Goal: Task Accomplishment & Management: Manage account settings

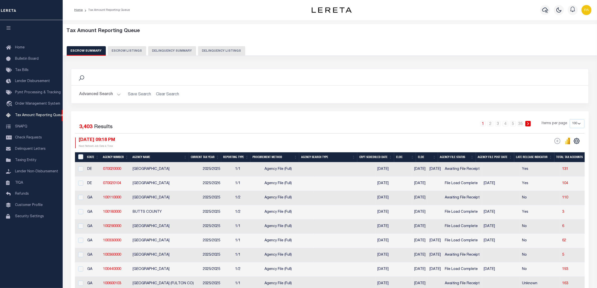
click at [223, 48] on button "Delinquency Listings" at bounding box center [221, 51] width 47 height 10
select select
select select "100"
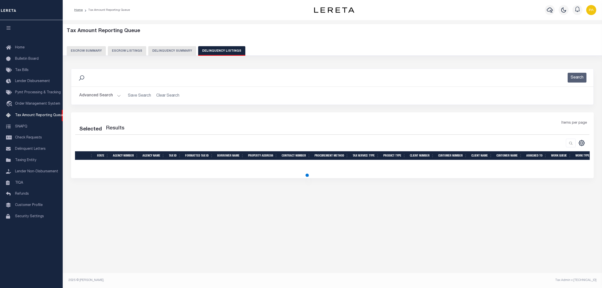
select select "100"
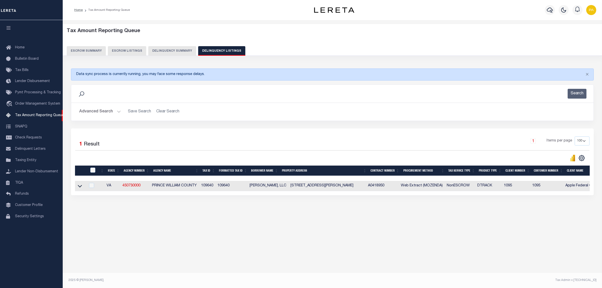
click at [103, 109] on button "Advanced Search" at bounding box center [100, 112] width 42 height 10
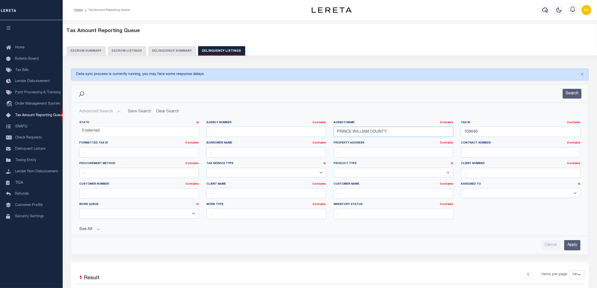
drag, startPoint x: 390, startPoint y: 132, endPoint x: 233, endPoint y: 132, distance: 156.4
click at [232, 132] on div "State In In AK AL AR AZ CA CO CT DC DE FL GA GU HI IA ID IL IN KS KY LA MA MD M…" at bounding box center [329, 172] width 509 height 102
drag, startPoint x: 489, startPoint y: 131, endPoint x: 429, endPoint y: 131, distance: 60.4
click at [429, 131] on div "State In In AK AL AR AZ CA CO CT DC DE FL GA GU HI IA ID IL IN KS KY LA MA MD M…" at bounding box center [329, 172] width 509 height 102
paste input "6155"
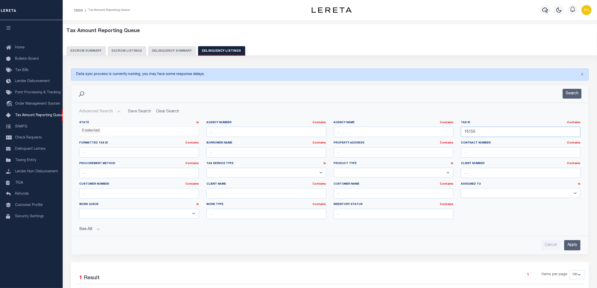
type input "16155"
click at [350, 136] on input "text" at bounding box center [394, 132] width 120 height 10
paste input "CROOK COUNTY"
type input "CROOK COUNTY"
click at [574, 244] on input "Apply" at bounding box center [572, 245] width 16 height 10
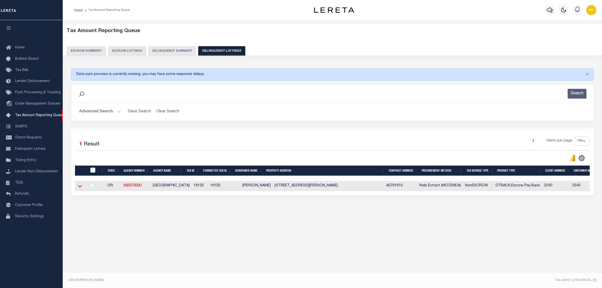
click at [78, 186] on icon at bounding box center [80, 185] width 4 height 5
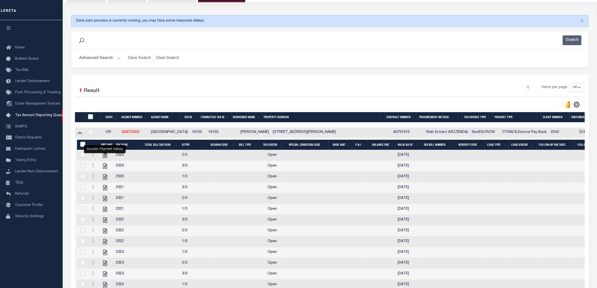
scroll to position [14, 0]
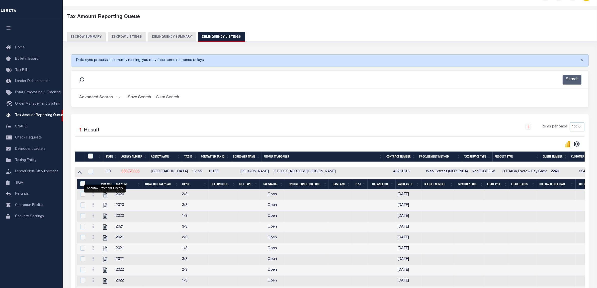
click at [117, 98] on button "Advanced Search" at bounding box center [100, 98] width 42 height 10
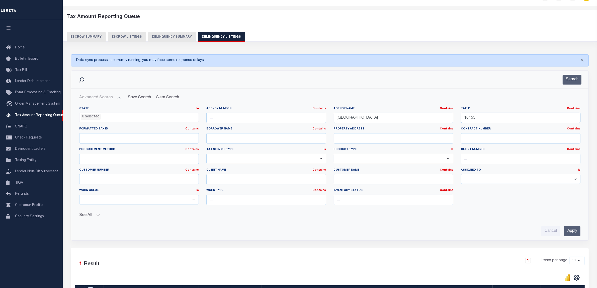
drag, startPoint x: 483, startPoint y: 118, endPoint x: 355, endPoint y: 116, distance: 128.6
click at [355, 116] on div "State In In AK AL AR AZ CA CO CT DC DE FL GA GU HI IA ID IL IN KS KY LA MA MD M…" at bounding box center [329, 158] width 509 height 102
paste input "E000-0667/042"
type input "E000-0667/042"
drag, startPoint x: 285, startPoint y: 114, endPoint x: 297, endPoint y: 126, distance: 17.9
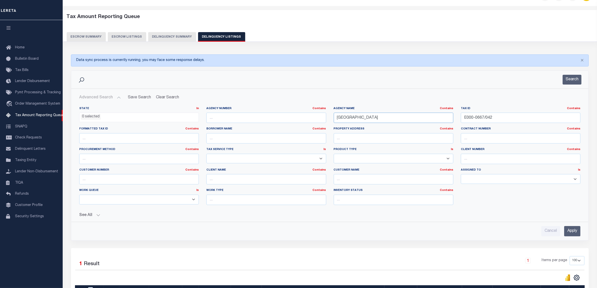
click at [264, 115] on div "State In In AK AL AR AZ CA CO CT DC DE FL GA GU HI IA ID IL IN KS KY LA MA MD M…" at bounding box center [329, 158] width 509 height 102
click at [567, 235] on input "Apply" at bounding box center [572, 231] width 16 height 10
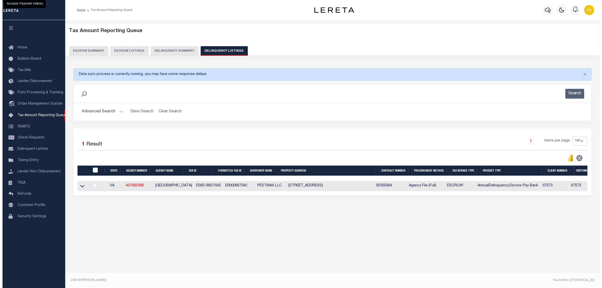
scroll to position [0, 0]
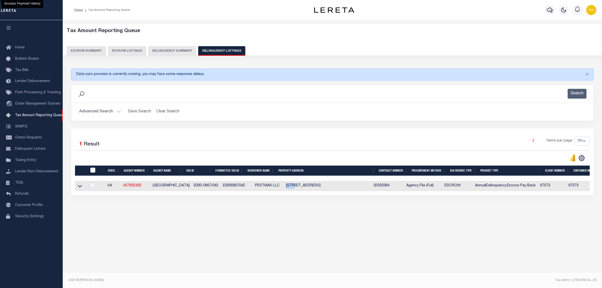
drag, startPoint x: 277, startPoint y: 187, endPoint x: 285, endPoint y: 186, distance: 7.6
click at [285, 186] on td "1406 MECHANICSVILLE TURNPIKE RICHMOND VA 23223" at bounding box center [327, 186] width 87 height 10
checkbox input "true"
copy td "1406"
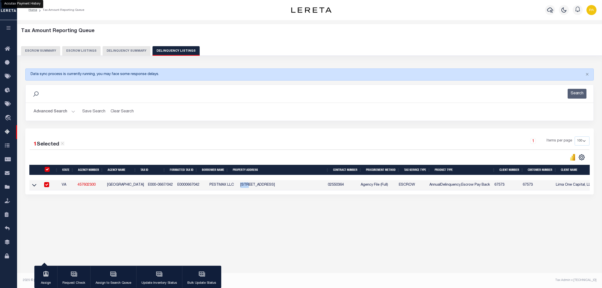
drag, startPoint x: 241, startPoint y: 186, endPoint x: 271, endPoint y: 185, distance: 30.3
click at [271, 185] on td "1406 MECHANICSVILLE TURNPIKE RICHMOND VA 23223" at bounding box center [281, 185] width 87 height 10
checkbox input "false"
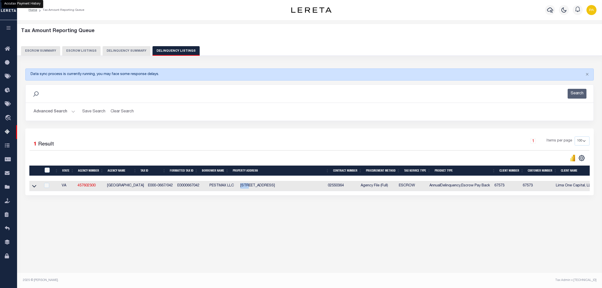
copy td "MECHANICSVILLE"
click at [532, 222] on div "Tax Amount Reporting Queue Escrow Summary Escrow Listings In" at bounding box center [310, 125] width 582 height 200
click at [69, 109] on button "Advanced Search" at bounding box center [55, 112] width 42 height 10
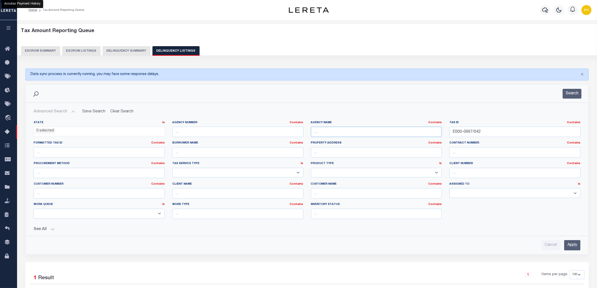
click at [322, 132] on input "text" at bounding box center [376, 132] width 131 height 10
paste input "SUFFOLK CITY"
type input "SUFFOLK CITY"
drag, startPoint x: 357, startPoint y: 132, endPoint x: 329, endPoint y: 132, distance: 28.3
click at [329, 132] on div "State In In AK AL AR AZ CA CO CT DC DE FL GA GU HI IA ID IL IN KS KY LA MA MD M…" at bounding box center [307, 172] width 554 height 102
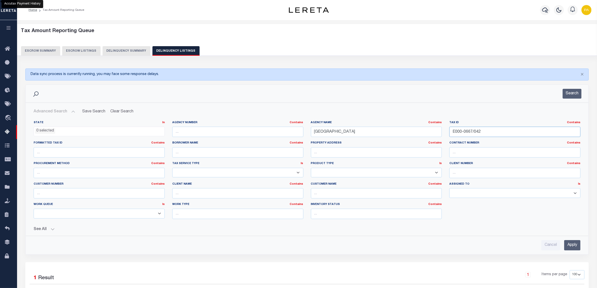
paste input "50623500"
click at [577, 248] on input "Apply" at bounding box center [572, 245] width 16 height 10
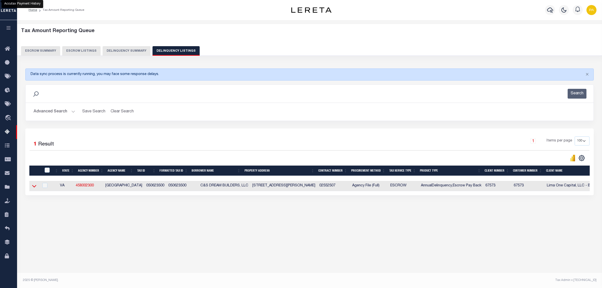
click at [32, 187] on icon at bounding box center [34, 185] width 4 height 5
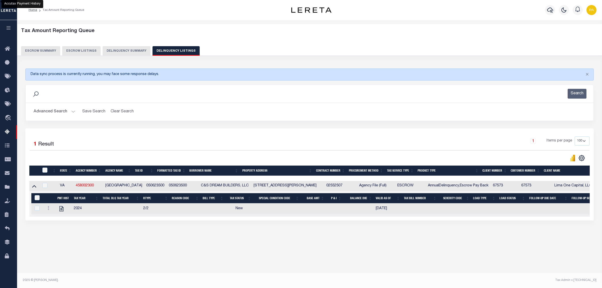
click at [62, 108] on button "Advanced Search" at bounding box center [55, 112] width 42 height 10
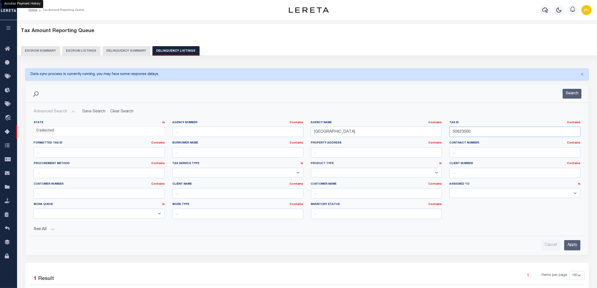
click at [315, 132] on div "State In In AK AL AR AZ CA CO CT DC DE FL GA GU HI IA ID IL IN KS KY LA MA MD M…" at bounding box center [307, 172] width 554 height 102
paste input "15C 1 88"
type input "15C 1 88"
drag, startPoint x: 359, startPoint y: 130, endPoint x: 219, endPoint y: 132, distance: 139.6
click at [217, 131] on div "State In In AK AL AR AZ CA CO CT DC DE FL GA GU HI IA ID IL IN KS KY LA MA MD M…" at bounding box center [307, 172] width 554 height 102
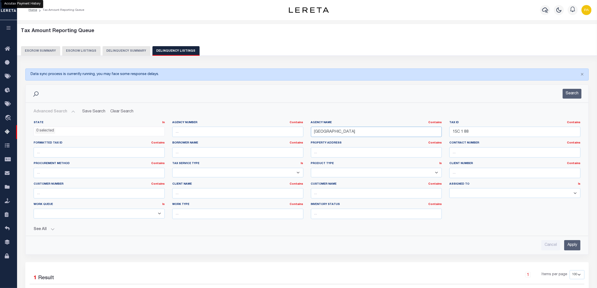
paste input "LOUISA COUN"
type input "LOUISA COUNTY"
click at [577, 246] on input "Apply" at bounding box center [572, 245] width 16 height 10
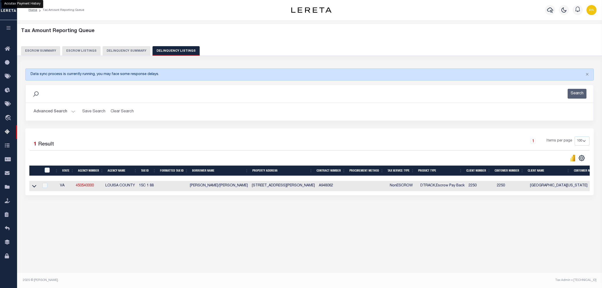
click at [32, 189] on td at bounding box center [34, 186] width 10 height 10
checkbox input "true"
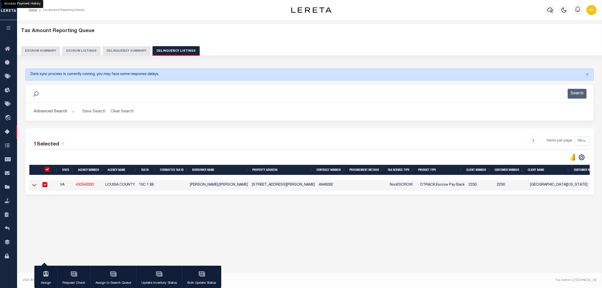
click at [34, 185] on icon at bounding box center [34, 184] width 4 height 5
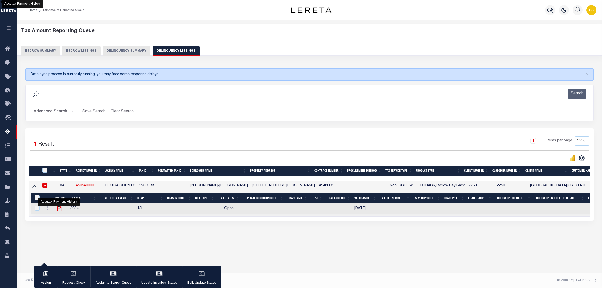
drag, startPoint x: 62, startPoint y: 211, endPoint x: 58, endPoint y: 210, distance: 3.7
drag, startPoint x: 105, startPoint y: 188, endPoint x: 136, endPoint y: 189, distance: 31.1
click at [129, 189] on td "LOUISA COUNTY" at bounding box center [120, 186] width 34 height 10
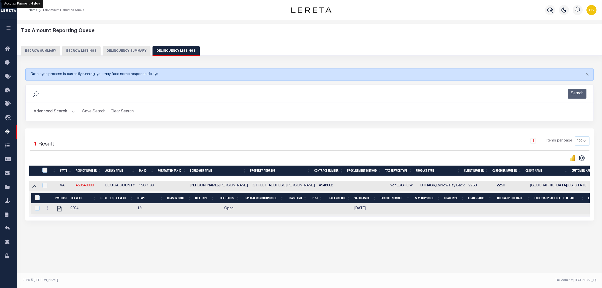
click at [136, 189] on td "LOUISA COUNTY" at bounding box center [120, 186] width 34 height 10
checkbox input "true"
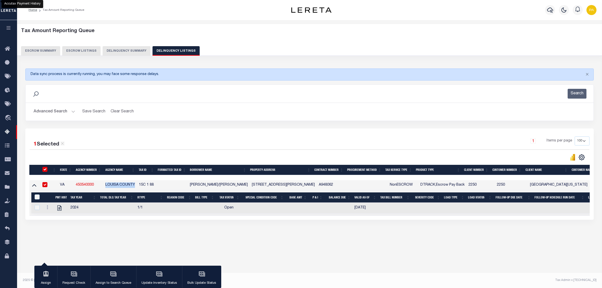
drag, startPoint x: 107, startPoint y: 185, endPoint x: 136, endPoint y: 183, distance: 29.4
click at [136, 183] on td "LOUISA COUNTY" at bounding box center [120, 185] width 34 height 10
checkbox input "false"
copy td "LOUISA COUNTY"
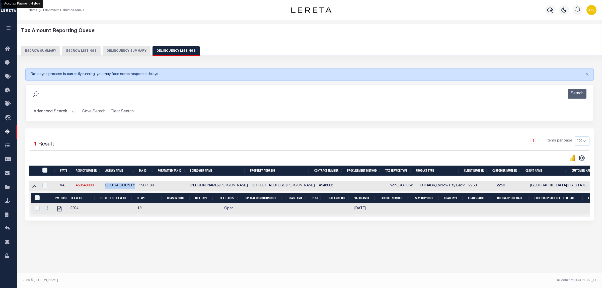
click at [64, 112] on button "Advanced Search" at bounding box center [55, 112] width 42 height 10
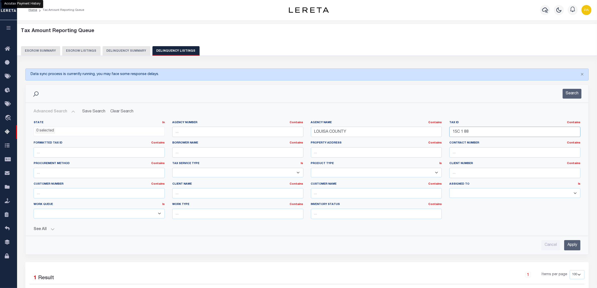
drag, startPoint x: 459, startPoint y: 131, endPoint x: 456, endPoint y: 153, distance: 22.5
click at [351, 131] on div "State In In AK AL AR AZ CA CO CT DC DE FL GA GU HI IA ID IL IN KS KY LA MA MD M…" at bounding box center [307, 172] width 554 height 102
paste input "8-12-23"
type input "18-12-23"
drag, startPoint x: 354, startPoint y: 130, endPoint x: 170, endPoint y: 130, distance: 184.2
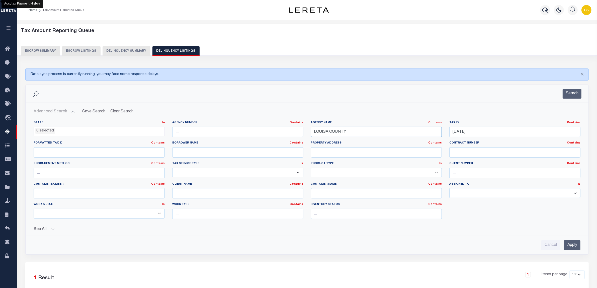
click at [170, 130] on div "State In In AK AL AR AZ CA CO CT DC DE FL GA GU HI IA ID IL IN KS KY LA MA MD M…" at bounding box center [307, 172] width 554 height 102
paste input "FLUVANN"
type input "FLUVANNA COUNTY"
click at [564, 243] on input "Apply" at bounding box center [572, 245] width 16 height 10
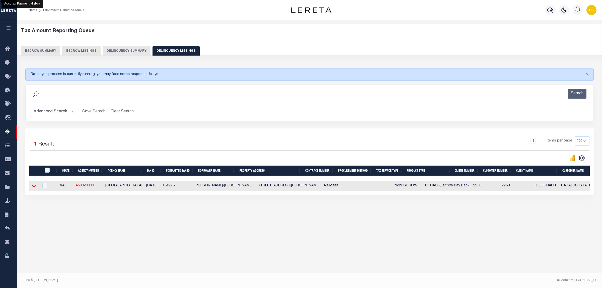
click at [32, 189] on icon at bounding box center [34, 185] width 4 height 5
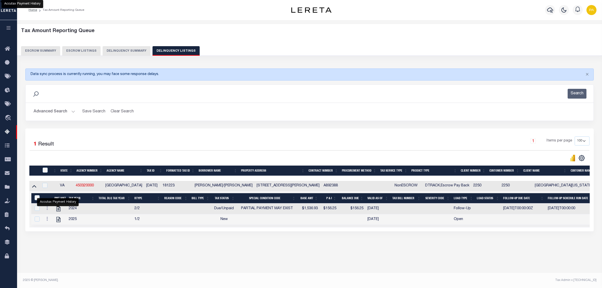
click at [57, 114] on button "Advanced Search" at bounding box center [55, 112] width 42 height 10
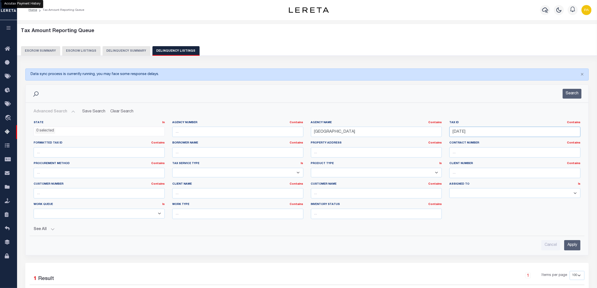
drag, startPoint x: 284, startPoint y: 130, endPoint x: 302, endPoint y: 132, distance: 18.7
click at [283, 129] on div "State In In AK AL AR AZ CA CO CT DC DE FL GA GU HI IA ID IL IN KS KY LA MA MD M…" at bounding box center [307, 172] width 554 height 102
paste input "6944135108000"
type input "6944135108000"
drag, startPoint x: 375, startPoint y: 136, endPoint x: 167, endPoint y: 129, distance: 207.4
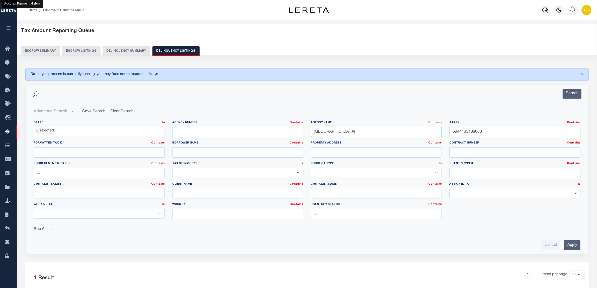
click at [167, 129] on div "State In In AK AL AR AZ CA CO CT DC DE FL GA GU HI IA ID IL IN KS KY LA MA MD M…" at bounding box center [307, 172] width 554 height 102
paste input "AUQUIER"
type input "[GEOGRAPHIC_DATA]"
click at [571, 242] on input "Apply" at bounding box center [572, 245] width 16 height 10
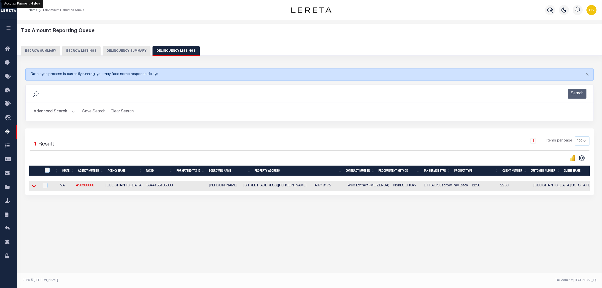
click at [34, 187] on icon at bounding box center [34, 185] width 4 height 5
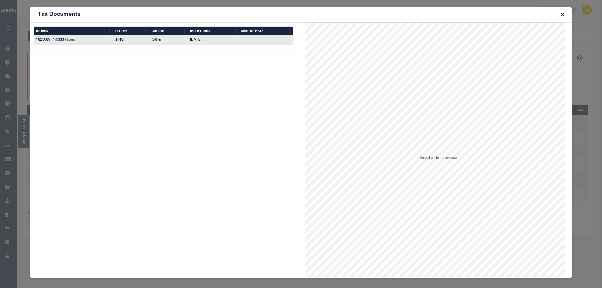
click at [188, 42] on td "02/25/2025" at bounding box center [213, 40] width 51 height 10
click at [560, 15] on button "Close" at bounding box center [562, 14] width 7 height 7
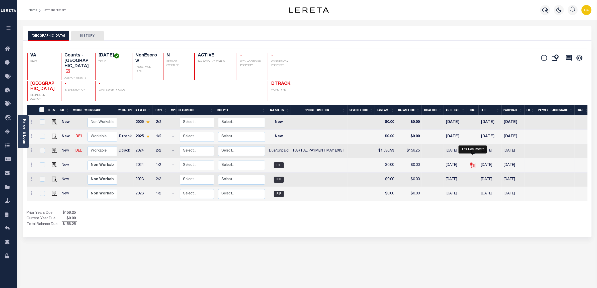
click at [471, 162] on icon "" at bounding box center [472, 164] width 4 height 4
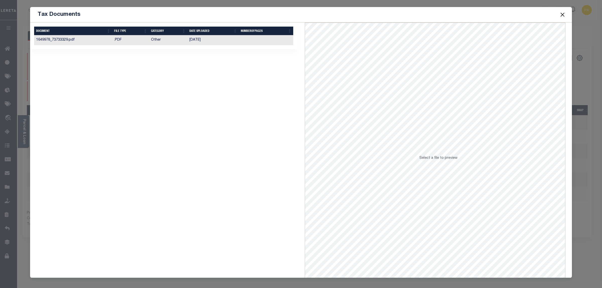
click at [195, 40] on td "08/21/2024" at bounding box center [212, 40] width 51 height 10
click at [562, 14] on button "Close" at bounding box center [562, 14] width 7 height 7
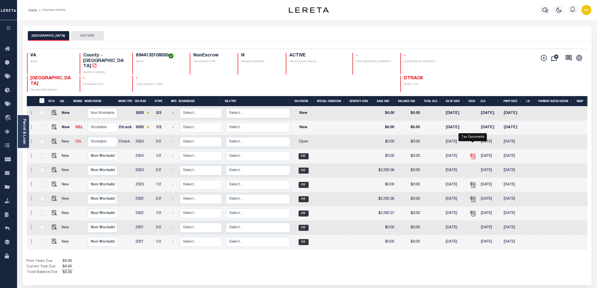
click at [474, 153] on icon "" at bounding box center [472, 155] width 4 height 4
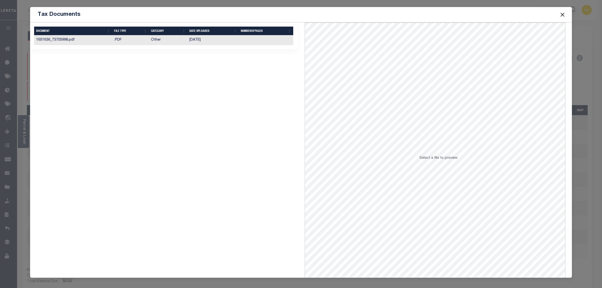
click at [196, 42] on td "08/23/2024" at bounding box center [212, 40] width 51 height 10
click at [559, 14] on button "Close" at bounding box center [562, 14] width 7 height 7
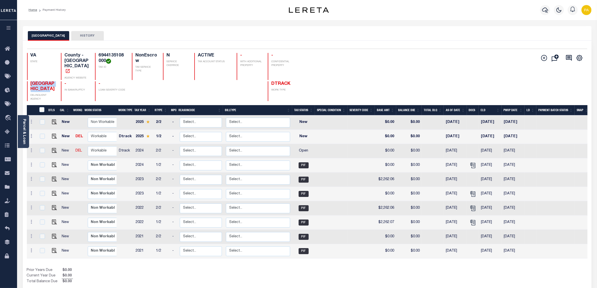
drag, startPoint x: 31, startPoint y: 76, endPoint x: 50, endPoint y: 80, distance: 20.1
click at [50, 81] on h4 "[GEOGRAPHIC_DATA]" at bounding box center [43, 86] width 25 height 11
copy span "[GEOGRAPHIC_DATA]"
drag, startPoint x: 98, startPoint y: 55, endPoint x: 106, endPoint y: 59, distance: 8.8
click at [106, 59] on h4 "6944135108000" at bounding box center [112, 58] width 27 height 11
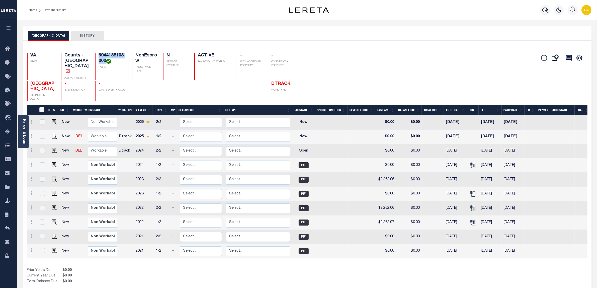
copy h4 "6944135108000"
click at [341, 57] on div "Add Installment Line Bad Parcel Fees" at bounding box center [447, 77] width 280 height 48
click at [337, 86] on div "Add Installment Line Bad Parcel Fees" at bounding box center [447, 77] width 280 height 48
drag, startPoint x: 97, startPoint y: 54, endPoint x: 105, endPoint y: 59, distance: 9.5
click at [105, 59] on div "6944135108000 TAX ID" at bounding box center [110, 66] width 31 height 27
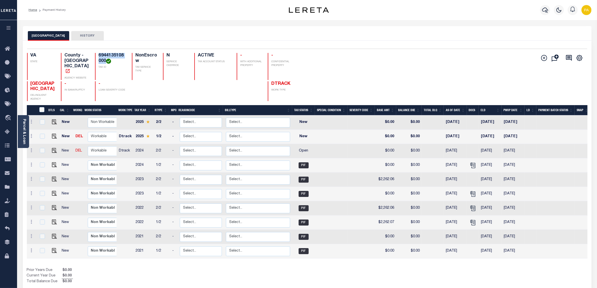
copy h4 "6944135108000"
click at [100, 60] on h4 "6944135108000" at bounding box center [112, 58] width 27 height 11
drag, startPoint x: 99, startPoint y: 57, endPoint x: 105, endPoint y: 63, distance: 9.2
click at [105, 63] on h4 "6944135108000" at bounding box center [112, 58] width 27 height 11
copy h4 "6944135108000"
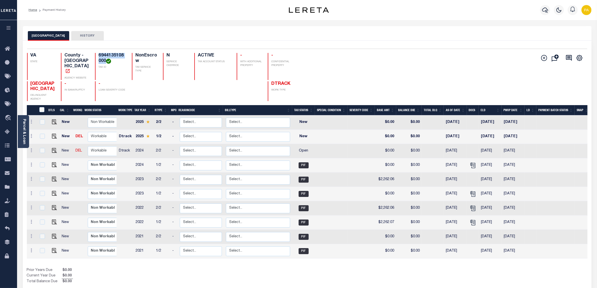
click at [99, 57] on h4 "6944135108000" at bounding box center [112, 58] width 27 height 11
drag, startPoint x: 98, startPoint y: 53, endPoint x: 105, endPoint y: 60, distance: 9.8
click at [105, 60] on div "6944135108000 TAX ID" at bounding box center [110, 66] width 31 height 27
copy h4 "6944135108000"
click at [50, 149] on link at bounding box center [53, 151] width 8 height 4
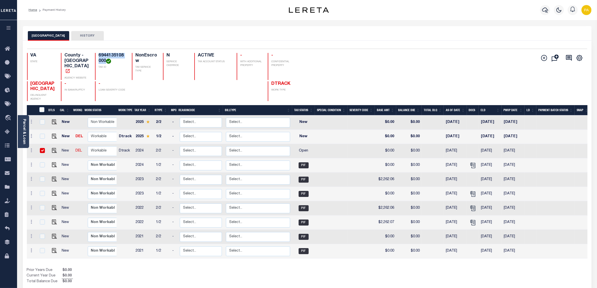
checkbox input "true"
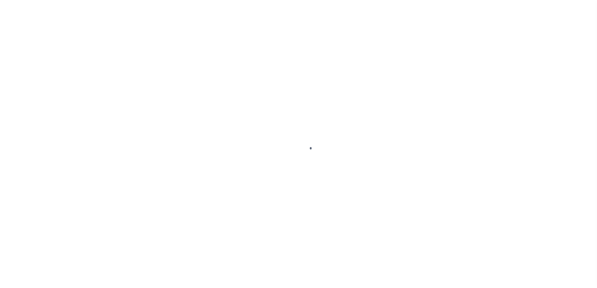
checkbox input "false"
type input "[DATE]"
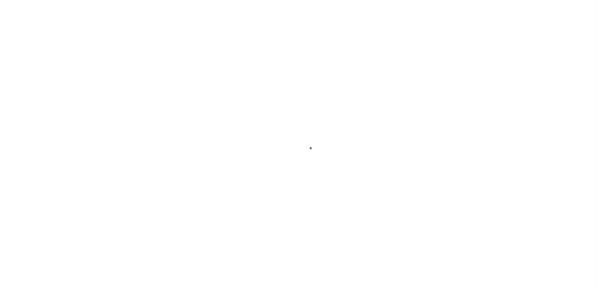
select select "OP2"
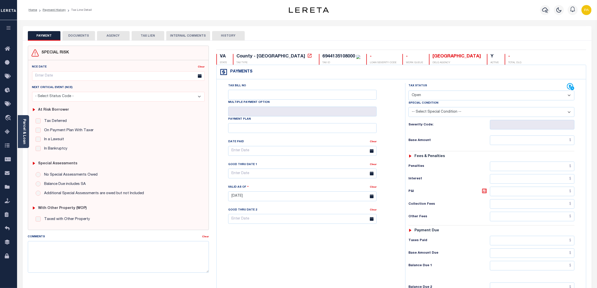
click at [84, 39] on button "DOCUMENTS" at bounding box center [78, 36] width 33 height 10
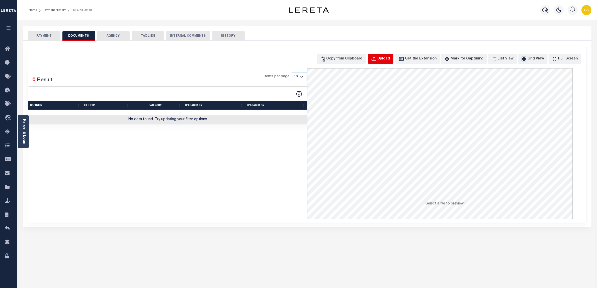
click at [384, 55] on button "Upload" at bounding box center [381, 59] width 26 height 10
select select "POP"
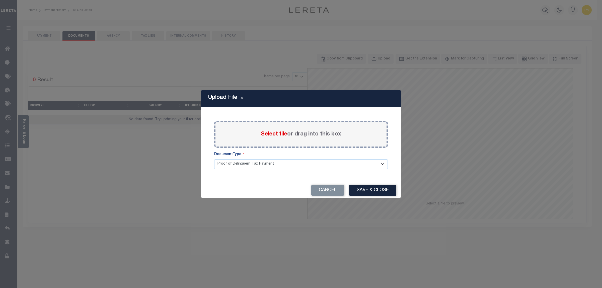
click at [292, 135] on label "Select file or drag into this box" at bounding box center [301, 134] width 80 height 8
click at [0, 0] on input "Select file or drag into this box" at bounding box center [0, 0] width 0 height 0
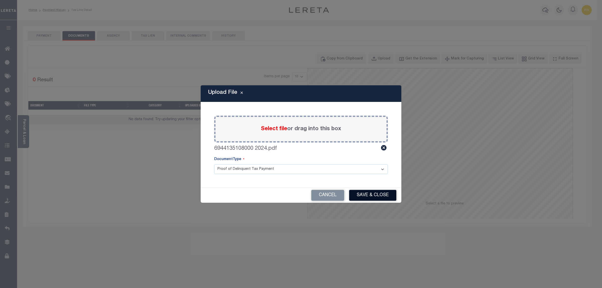
click at [363, 198] on button "Save & Close" at bounding box center [372, 195] width 47 height 11
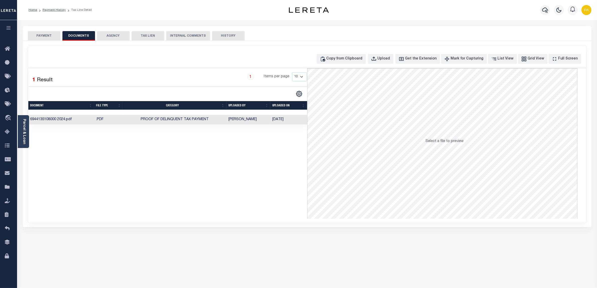
click at [50, 38] on button "PAYMENT" at bounding box center [44, 36] width 33 height 10
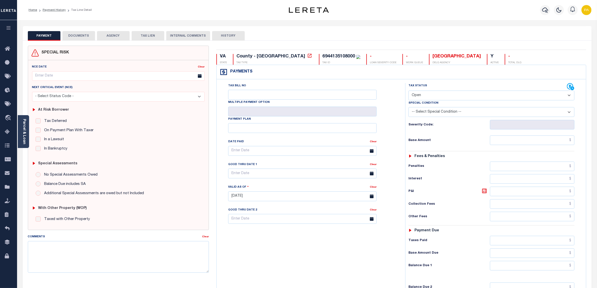
click at [424, 96] on select "- Select Status Code - Open Due/Unpaid Paid Incomplete No Tax Due Internal Refu…" at bounding box center [491, 95] width 166 height 10
select select "PYD"
click at [408, 91] on select "- Select Status Code - Open Due/Unpaid Paid Incomplete No Tax Due Internal Refu…" at bounding box center [491, 95] width 166 height 10
type input "09/10/2025"
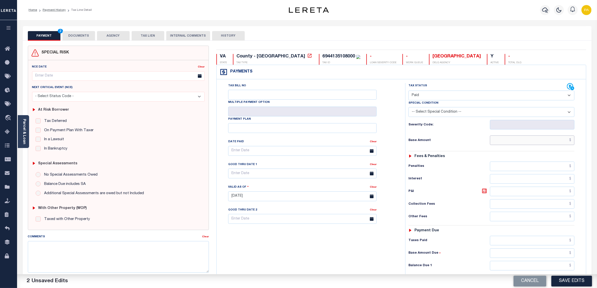
click at [537, 137] on input "text" at bounding box center [532, 140] width 85 height 10
paste input "2,361.96"
type input "$2,361.96"
click at [563, 264] on input "text" at bounding box center [532, 266] width 85 height 10
type input "$0.00"
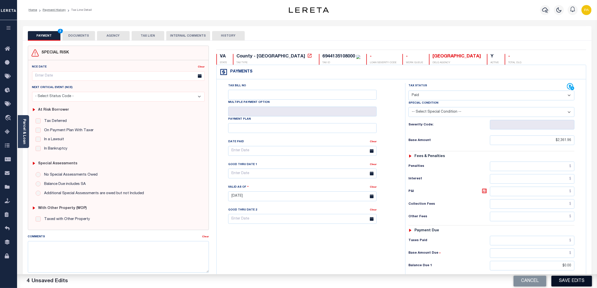
click at [570, 281] on button "Save Edits" at bounding box center [571, 280] width 41 height 11
click at [273, 263] on div "Tax Bill No Multiple Payment Option Payment Plan Clear" at bounding box center [309, 193] width 183 height 221
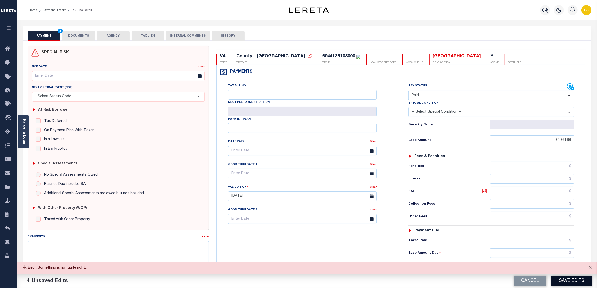
click at [577, 280] on button "Save Edits" at bounding box center [571, 280] width 41 height 11
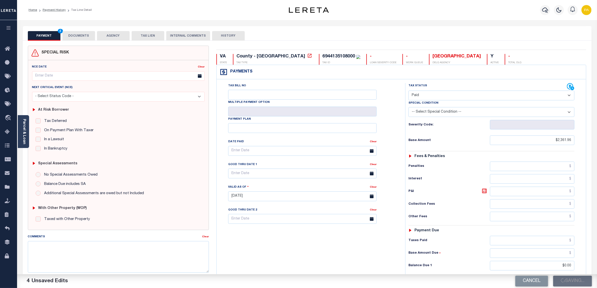
click at [338, 236] on div "Tax Bill No Multiple Payment Option Payment Plan Clear" at bounding box center [309, 193] width 183 height 221
click at [340, 255] on div "Tax Bill No Multiple Payment Option Payment Plan Clear" at bounding box center [309, 193] width 183 height 221
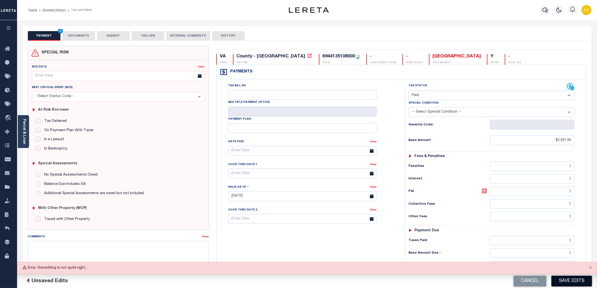
click at [565, 282] on button "Save Edits" at bounding box center [571, 280] width 41 height 11
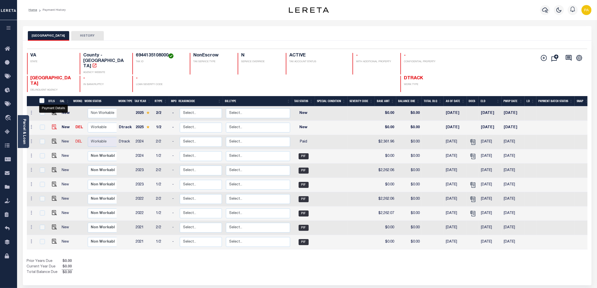
click at [55, 124] on img "" at bounding box center [54, 126] width 5 height 5
checkbox input "true"
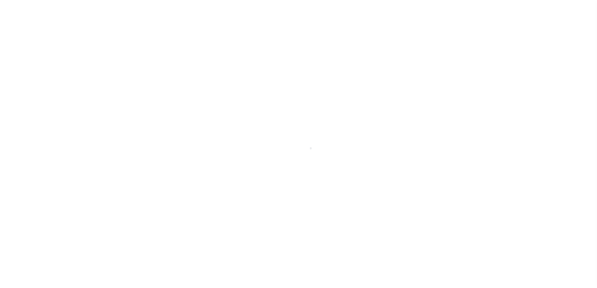
select select "NW2"
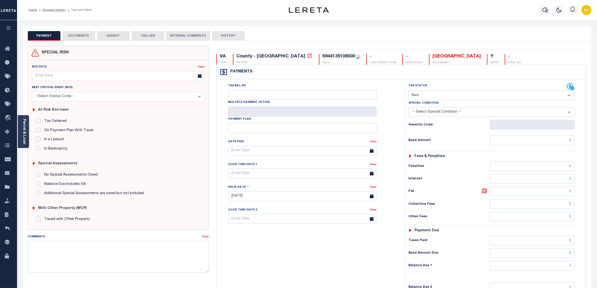
click at [84, 36] on button "DOCUMENTS" at bounding box center [78, 36] width 33 height 10
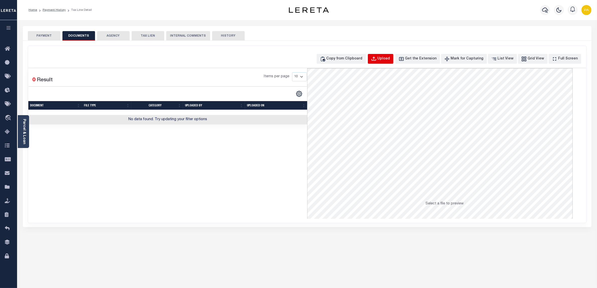
click at [390, 59] on div "Upload" at bounding box center [384, 59] width 13 height 6
select select "POP"
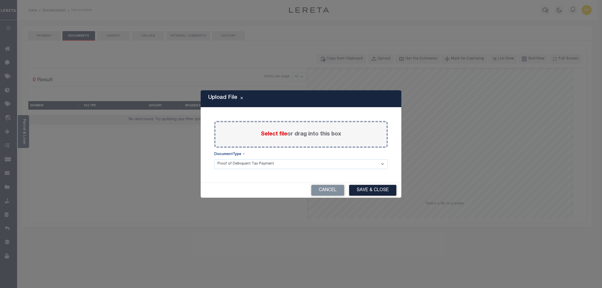
click at [299, 130] on label "Select file or drag into this box" at bounding box center [301, 134] width 80 height 8
click at [0, 0] on input "Select file or drag into this box" at bounding box center [0, 0] width 0 height 0
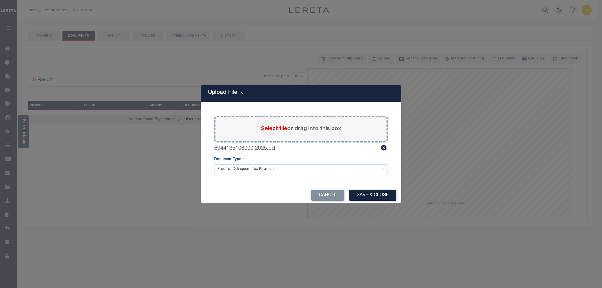
drag, startPoint x: 372, startPoint y: 195, endPoint x: 370, endPoint y: 217, distance: 21.9
click at [372, 195] on button "Save & Close" at bounding box center [372, 195] width 47 height 11
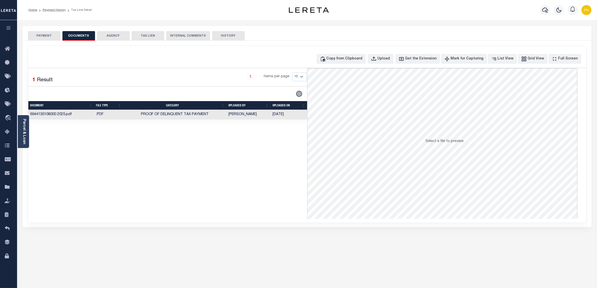
click at [58, 36] on button "PAYMENT" at bounding box center [44, 36] width 33 height 10
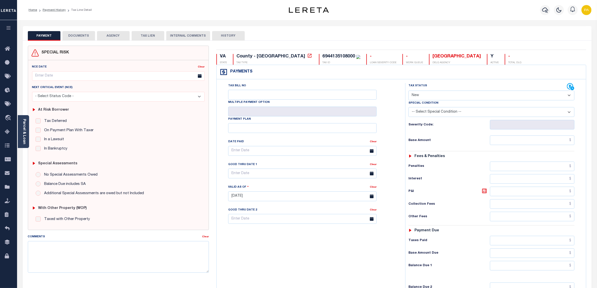
drag, startPoint x: 411, startPoint y: 93, endPoint x: 414, endPoint y: 100, distance: 6.7
click at [411, 93] on select "- Select Status Code - Open Due/Unpaid Paid Incomplete No Tax Due Internal Refu…" at bounding box center [491, 95] width 166 height 10
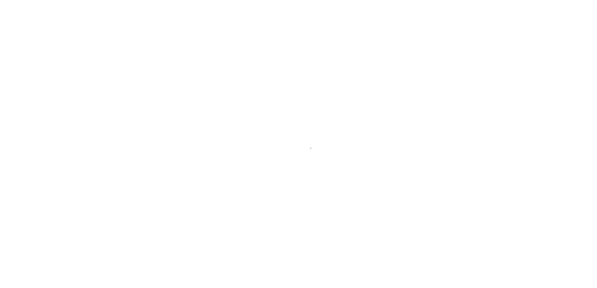
select select "PYD"
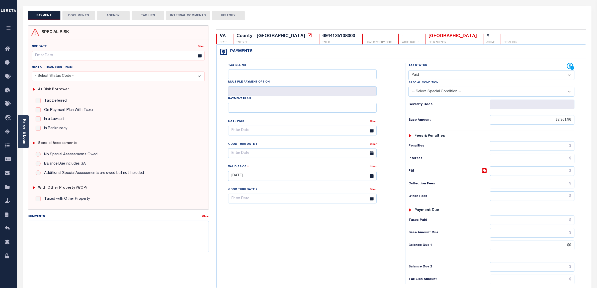
scroll to position [31, 0]
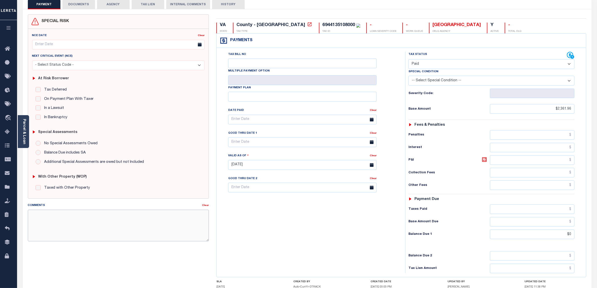
click at [117, 236] on textarea "Comments" at bounding box center [118, 226] width 181 height 32
type textarea "."
click at [341, 218] on div "Tax Bill No Multiple Payment Option Payment Plan Clear" at bounding box center [309, 162] width 183 height 221
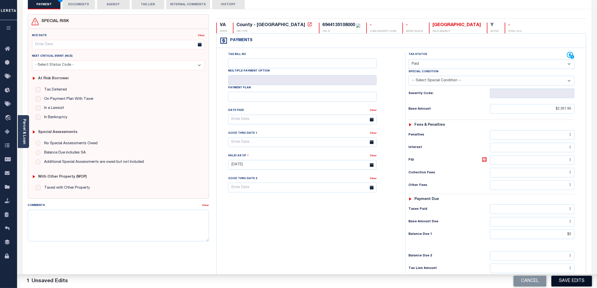
click at [563, 279] on button "Save Edits" at bounding box center [571, 280] width 41 height 11
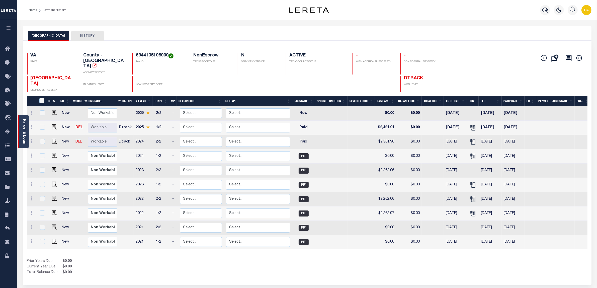
click at [23, 131] on link "Parcel & Loan" at bounding box center [24, 131] width 4 height 25
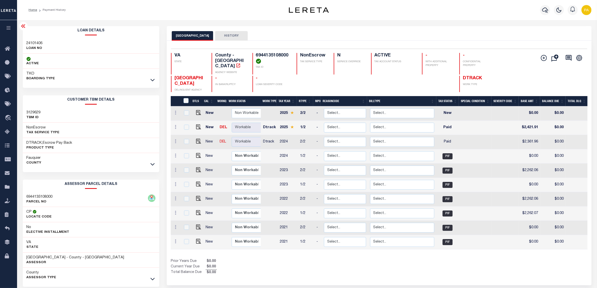
click at [33, 43] on h3 "24101406" at bounding box center [35, 43] width 16 height 5
copy div "24101406"
drag, startPoint x: 254, startPoint y: 54, endPoint x: 288, endPoint y: 53, distance: 33.1
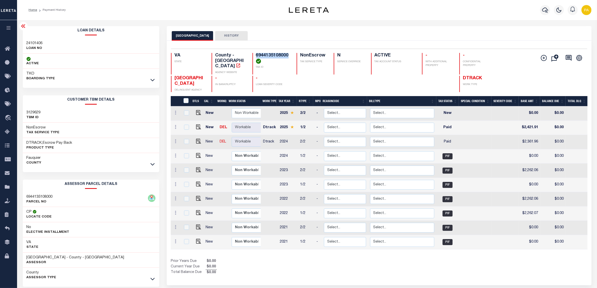
click at [288, 53] on div "6944135108000 TAX ID" at bounding box center [271, 64] width 38 height 22
copy h4 "6944135108000"
click at [35, 157] on h3 "Fauquier" at bounding box center [34, 157] width 15 height 5
copy h3 "Fauquier"
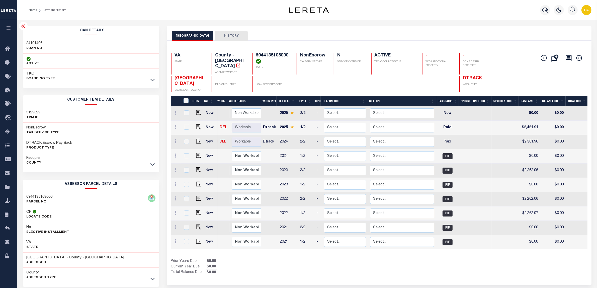
click at [36, 273] on h3 "County" at bounding box center [42, 272] width 30 height 5
copy h3 "County"
drag, startPoint x: 389, startPoint y: 244, endPoint x: 439, endPoint y: 247, distance: 50.2
click at [439, 247] on div "DTLS CAL WorkQ Work Status Work Type Tax Year RType MPO ReasonCode BillType Tax…" at bounding box center [379, 177] width 417 height 143
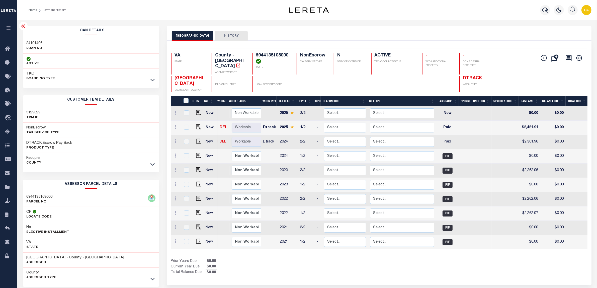
click at [418, 266] on div "Show Tax Lines before Bill Release Date Prior Years Due $0.00 Current Year Due …" at bounding box center [379, 266] width 417 height 17
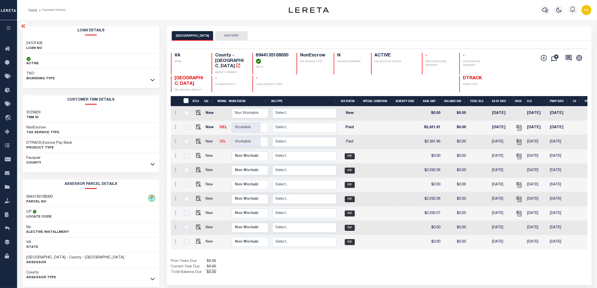
scroll to position [0, 101]
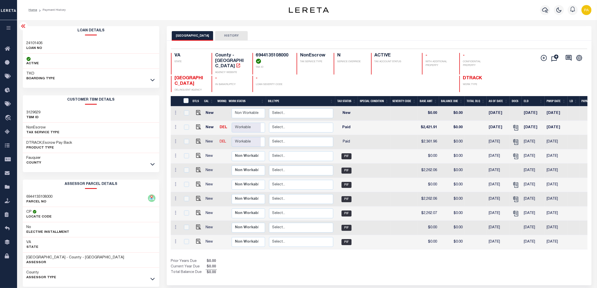
click at [474, 267] on div "Show Tax Lines before Bill Release Date Prior Years Due $0.00 Current Year Due …" at bounding box center [379, 266] width 417 height 17
